Goal: Find specific page/section: Find specific page/section

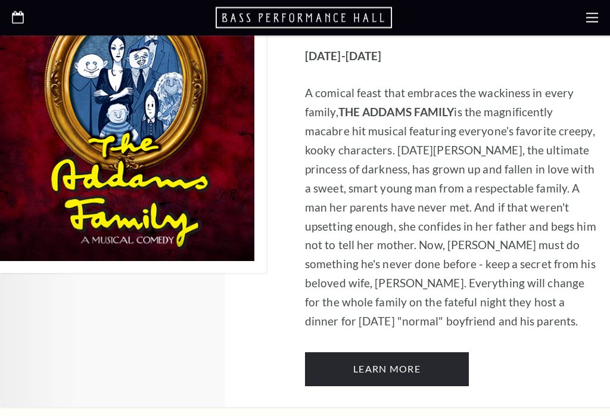
scroll to position [1924, 0]
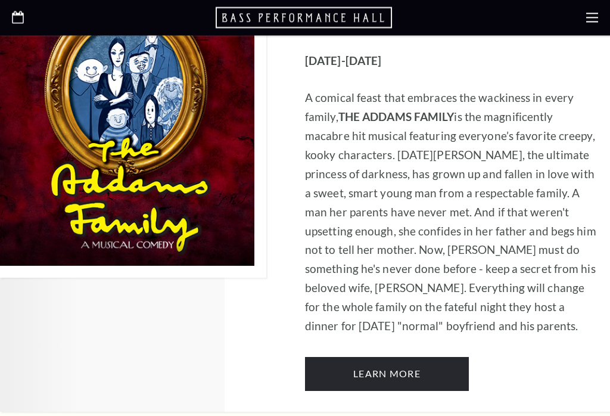
click at [9, 17] on div at bounding box center [305, 18] width 610 height 36
click at [13, 17] on icon at bounding box center [18, 17] width 12 height 13
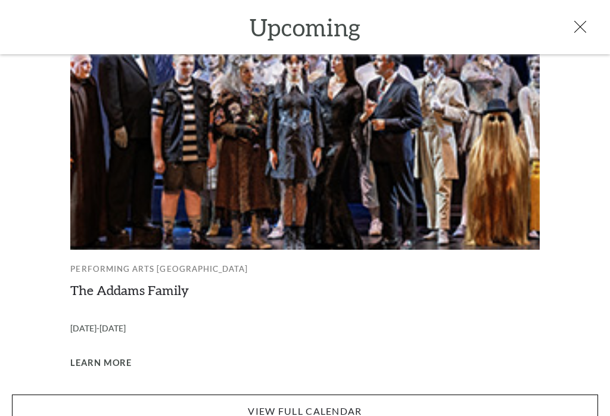
scroll to position [24, 0]
click at [454, 399] on link "View Full Calendar" at bounding box center [305, 411] width 587 height 33
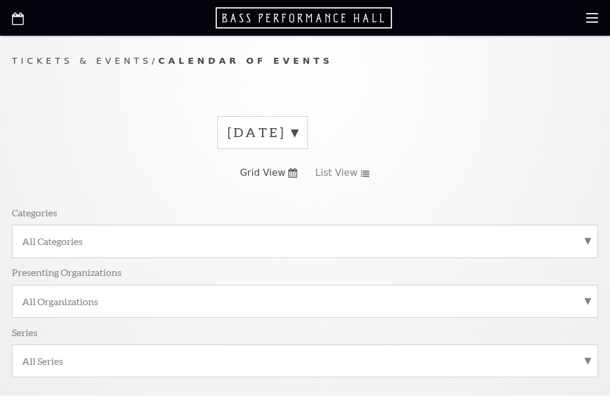
click at [543, 253] on div "All Categories" at bounding box center [305, 241] width 587 height 33
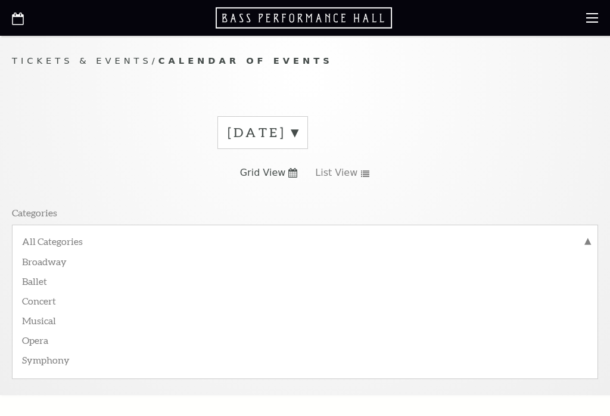
click at [44, 238] on label "All Categories" at bounding box center [305, 243] width 566 height 16
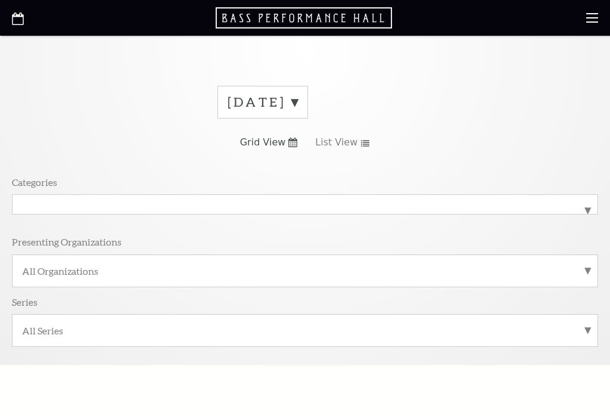
scroll to position [36, 0]
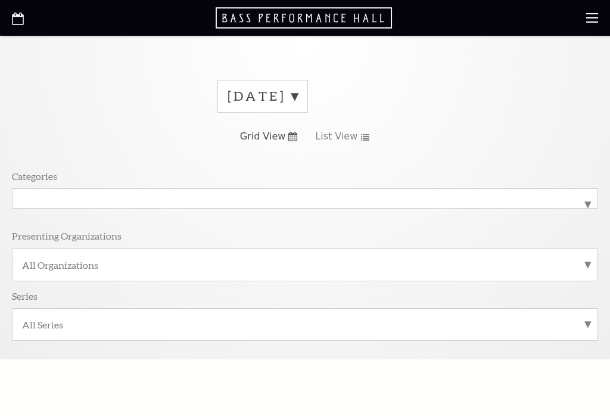
click at [552, 327] on label "All Series" at bounding box center [305, 324] width 566 height 13
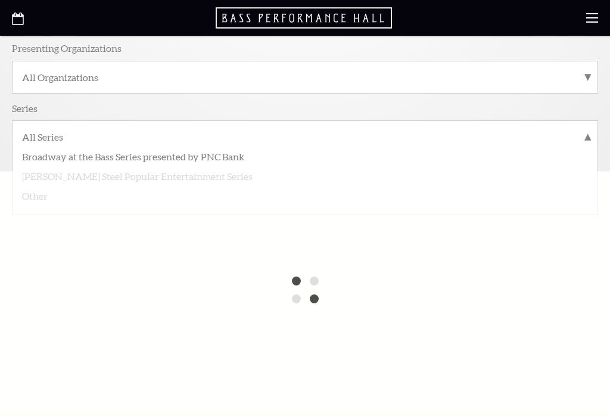
scroll to position [228, 0]
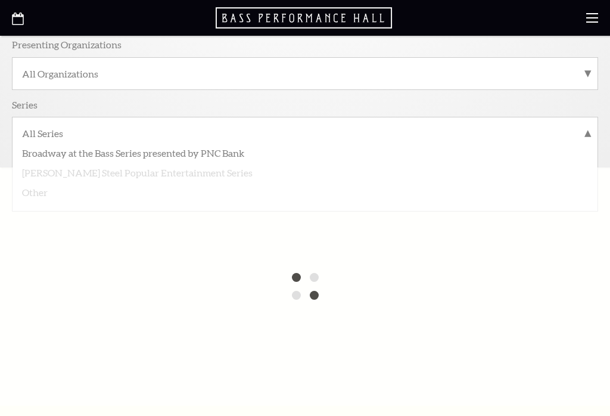
click at [550, 358] on div at bounding box center [305, 287] width 610 height 238
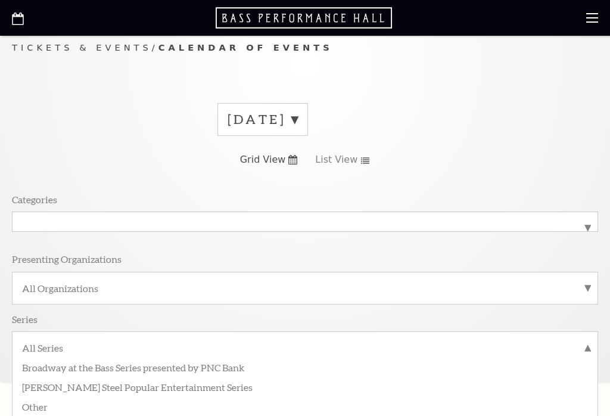
scroll to position [0, 0]
